Goal: Navigation & Orientation: Find specific page/section

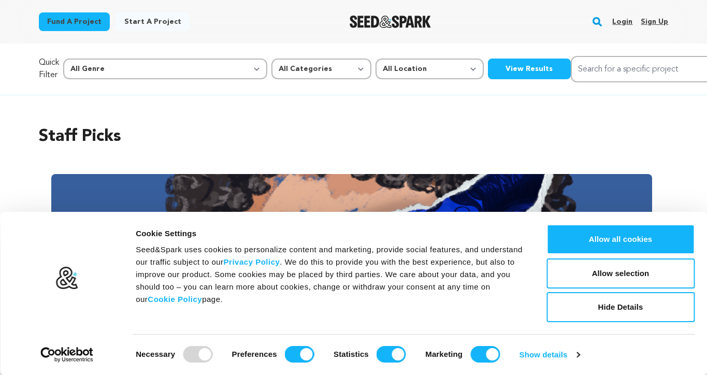
scroll to position [105, 0]
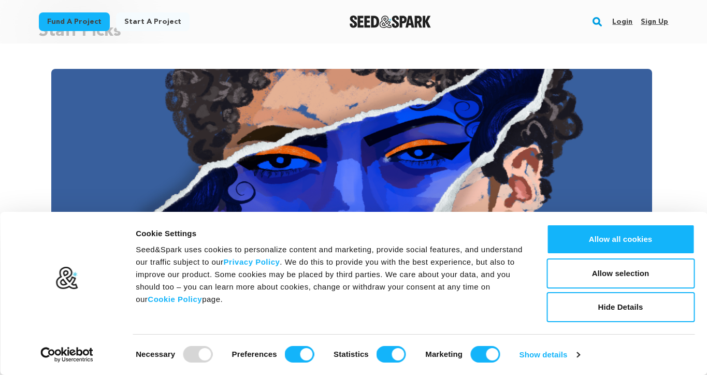
click at [627, 23] on link "Login" at bounding box center [622, 21] width 20 height 17
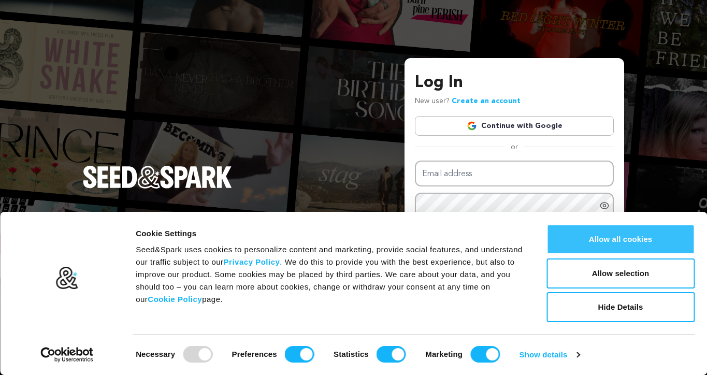
click at [597, 235] on button "Allow all cookies" at bounding box center [621, 239] width 148 height 30
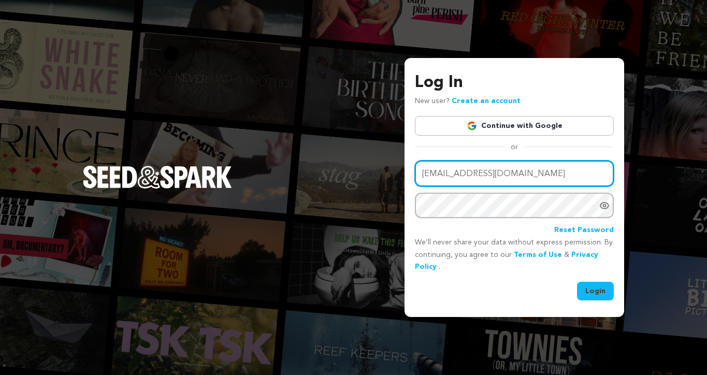
type input "5mendozam@gmail.com"
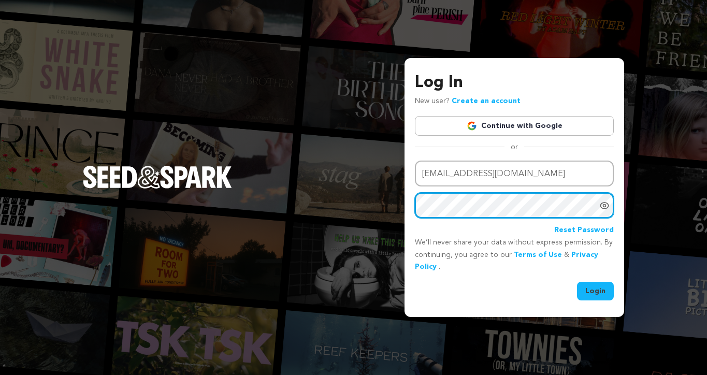
click at [596, 290] on button "Login" at bounding box center [595, 291] width 37 height 19
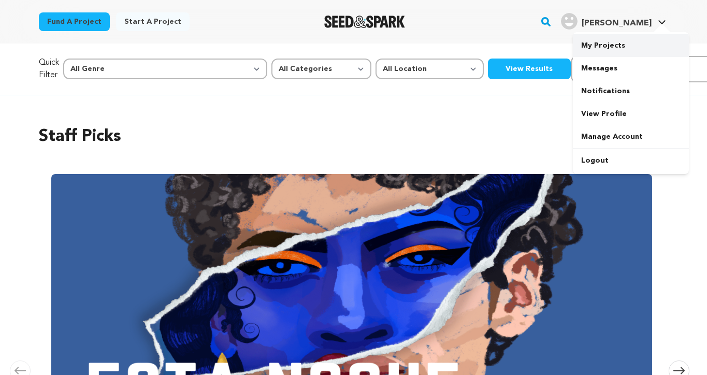
click at [609, 48] on link "My Projects" at bounding box center [631, 45] width 116 height 23
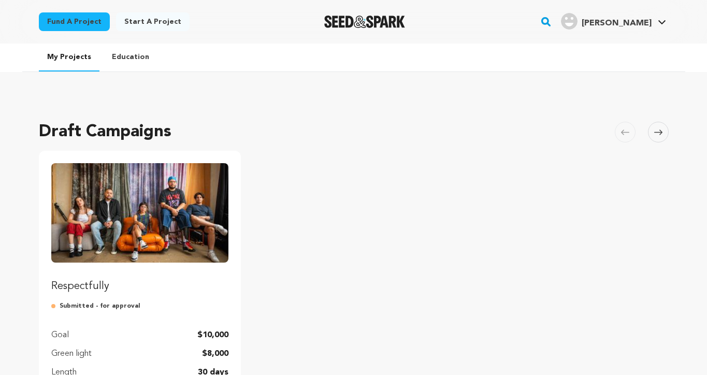
click at [123, 205] on img "Fund Respectfully" at bounding box center [140, 212] width 178 height 99
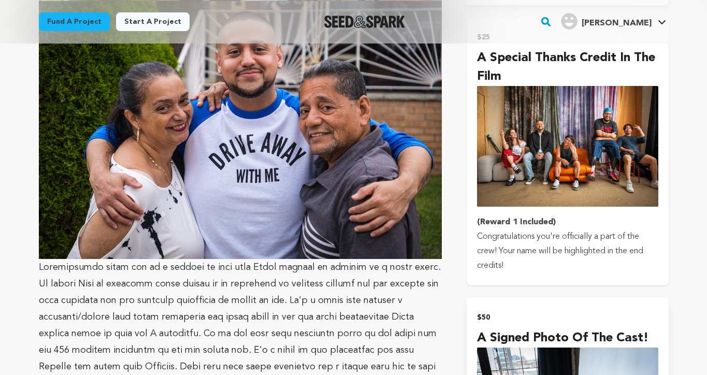
scroll to position [1006, 0]
